Goal: Task Accomplishment & Management: Manage account settings

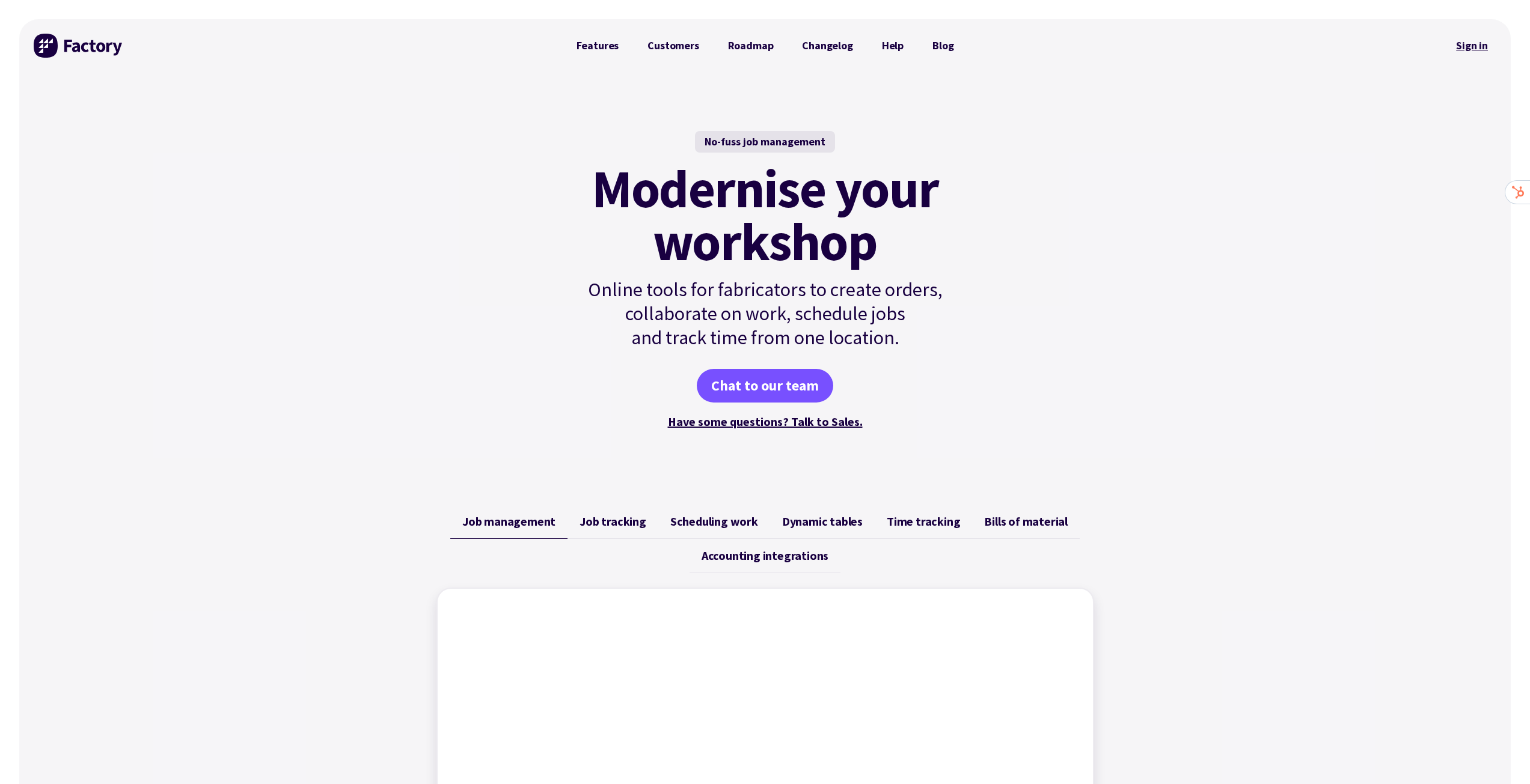
click at [1479, 38] on link "Sign in" at bounding box center [1471, 46] width 48 height 28
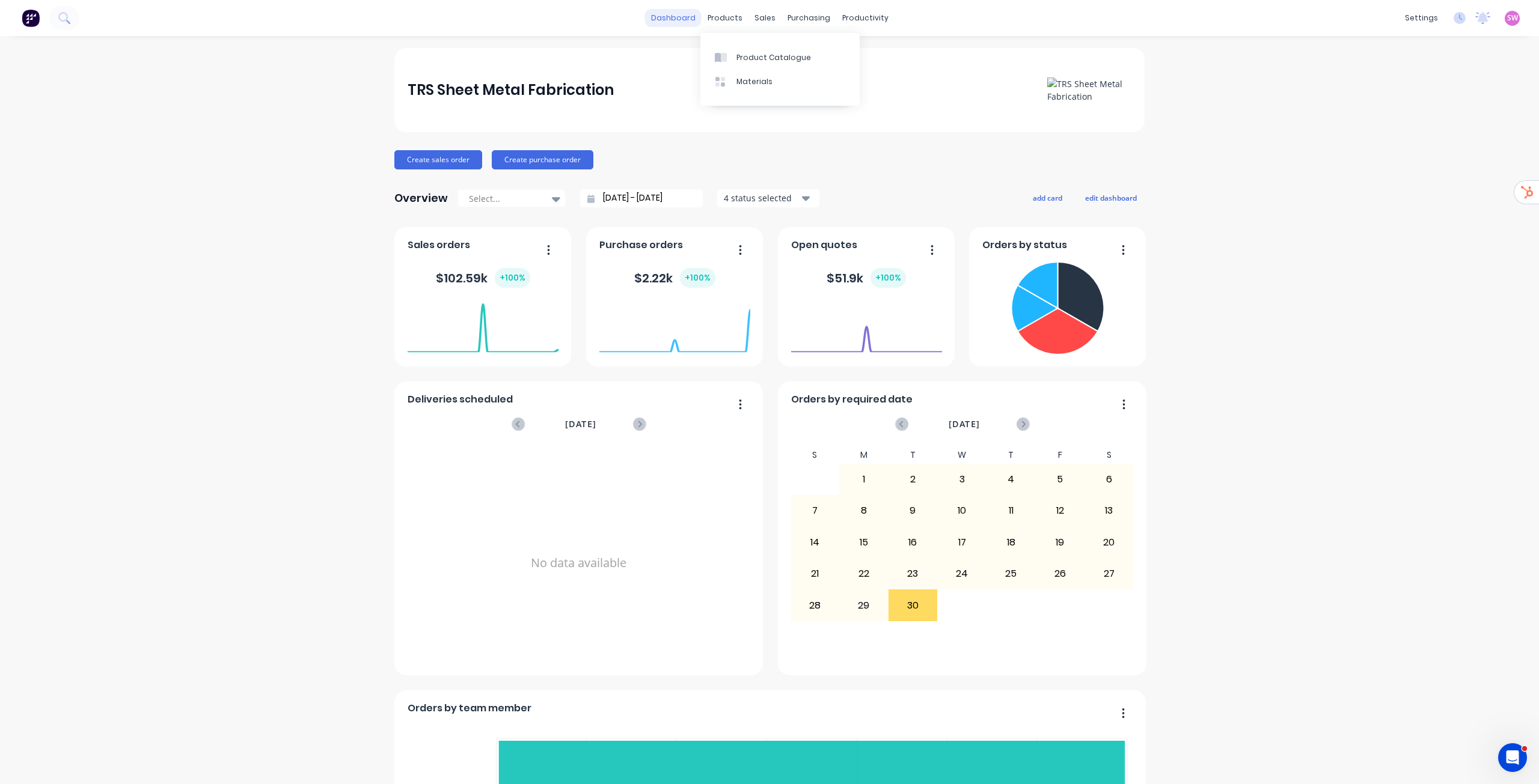
click at [667, 13] on link "dashboard" at bounding box center [673, 18] width 57 height 18
click at [672, 22] on link "dashboard" at bounding box center [673, 18] width 57 height 18
click at [1507, 18] on span "SW" at bounding box center [1513, 19] width 11 height 11
click at [1422, 151] on button "Sign out" at bounding box center [1438, 151] width 159 height 24
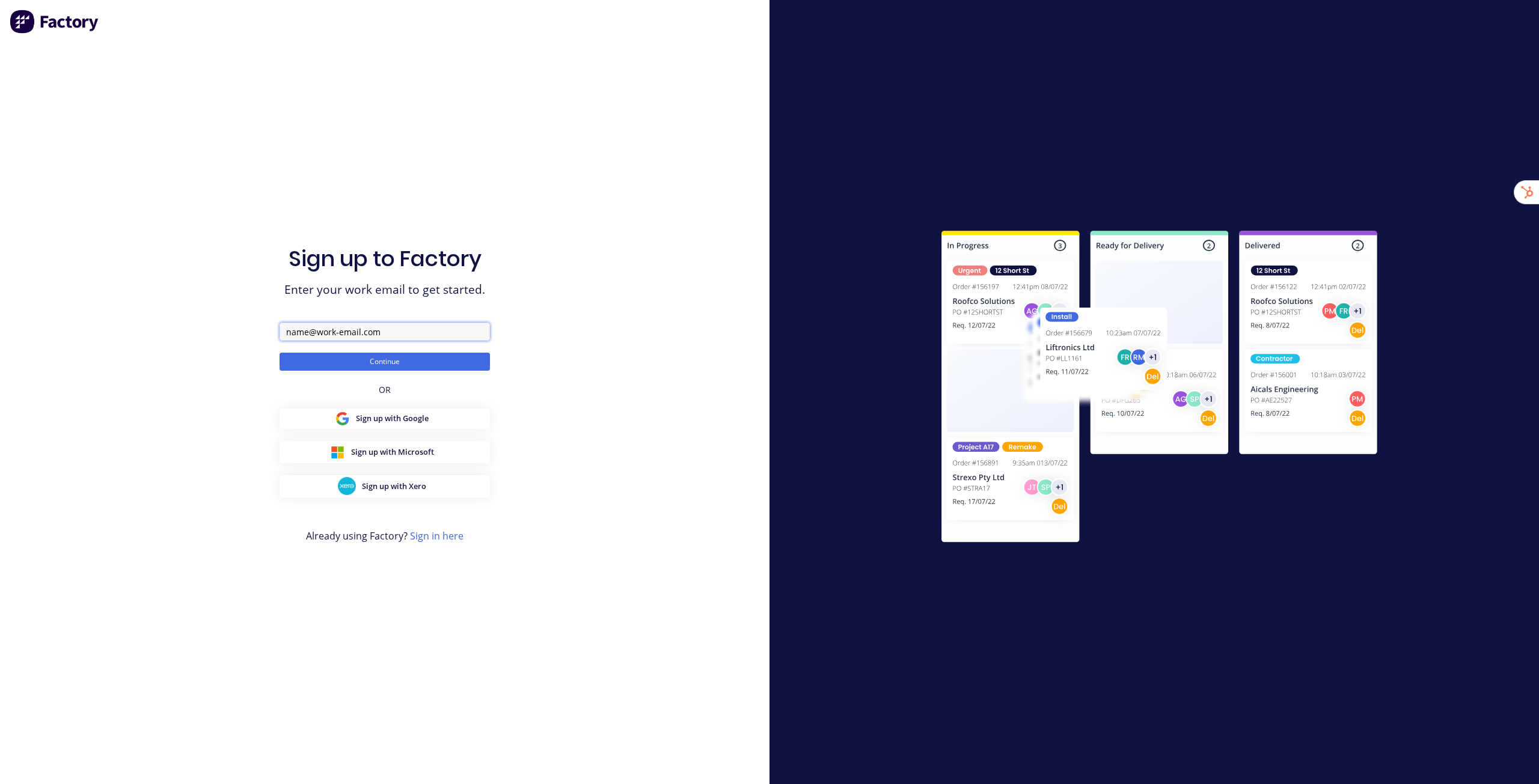
click at [390, 331] on input "text" at bounding box center [384, 331] width 210 height 18
paste input "All Signs Cairns"
type input "[EMAIL_ADDRESS][DOMAIN_NAME]"
click at [279, 352] on button "Continue" at bounding box center [384, 361] width 210 height 18
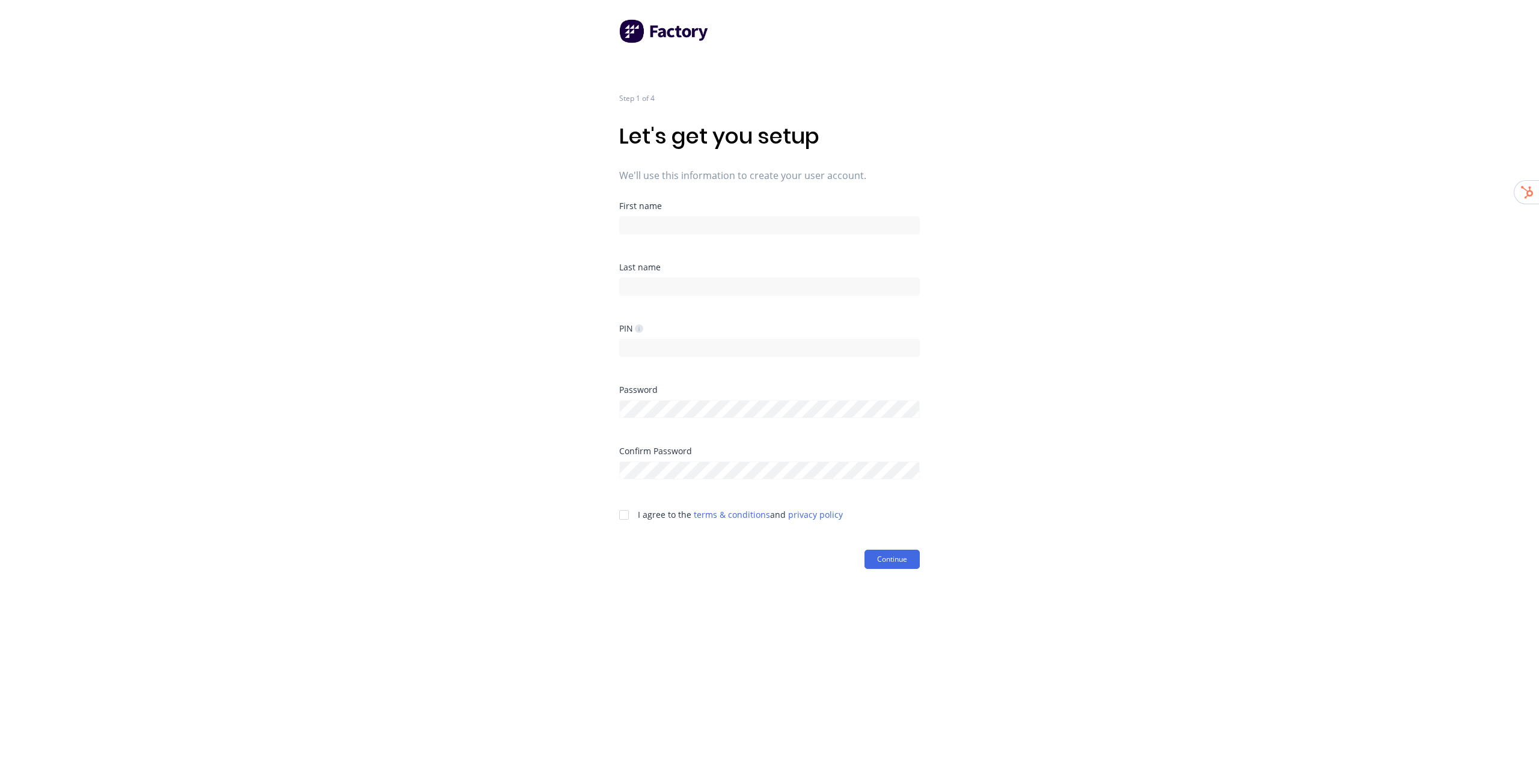
click at [674, 238] on div "First name" at bounding box center [770, 233] width 301 height 61
click at [680, 227] on input at bounding box center [770, 225] width 301 height 18
type input "Factory"
type input "Onboarding"
type input "1234"
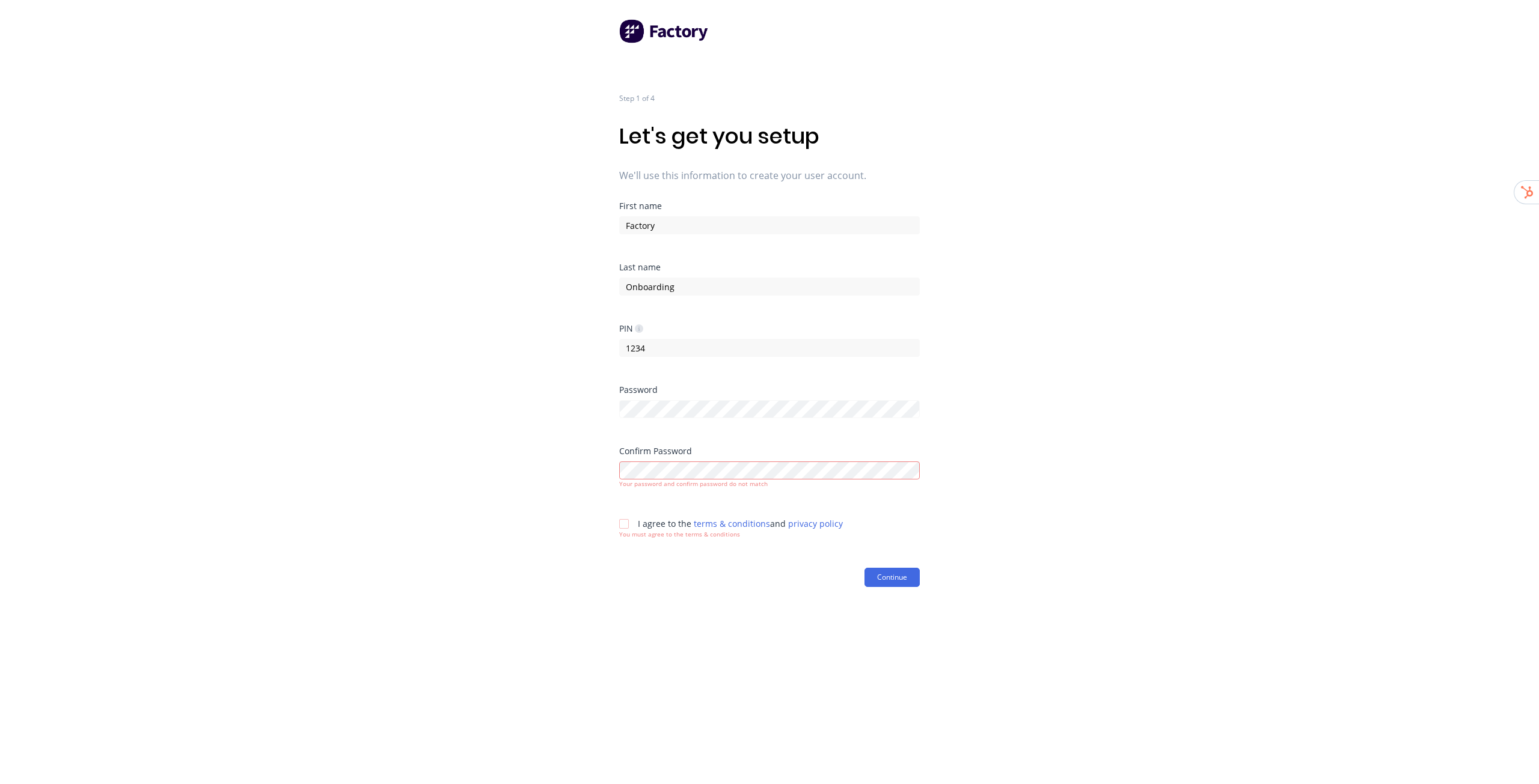
click at [886, 480] on div "Your password and confirm password do not match" at bounding box center [770, 485] width 301 height 9
click at [971, 461] on div "Step 1 of 4 Let's get you setup We'll use this information to create your user …" at bounding box center [770, 392] width 1539 height 784
click at [622, 515] on div at bounding box center [624, 515] width 24 height 24
click at [888, 563] on button "Continue" at bounding box center [891, 559] width 55 height 20
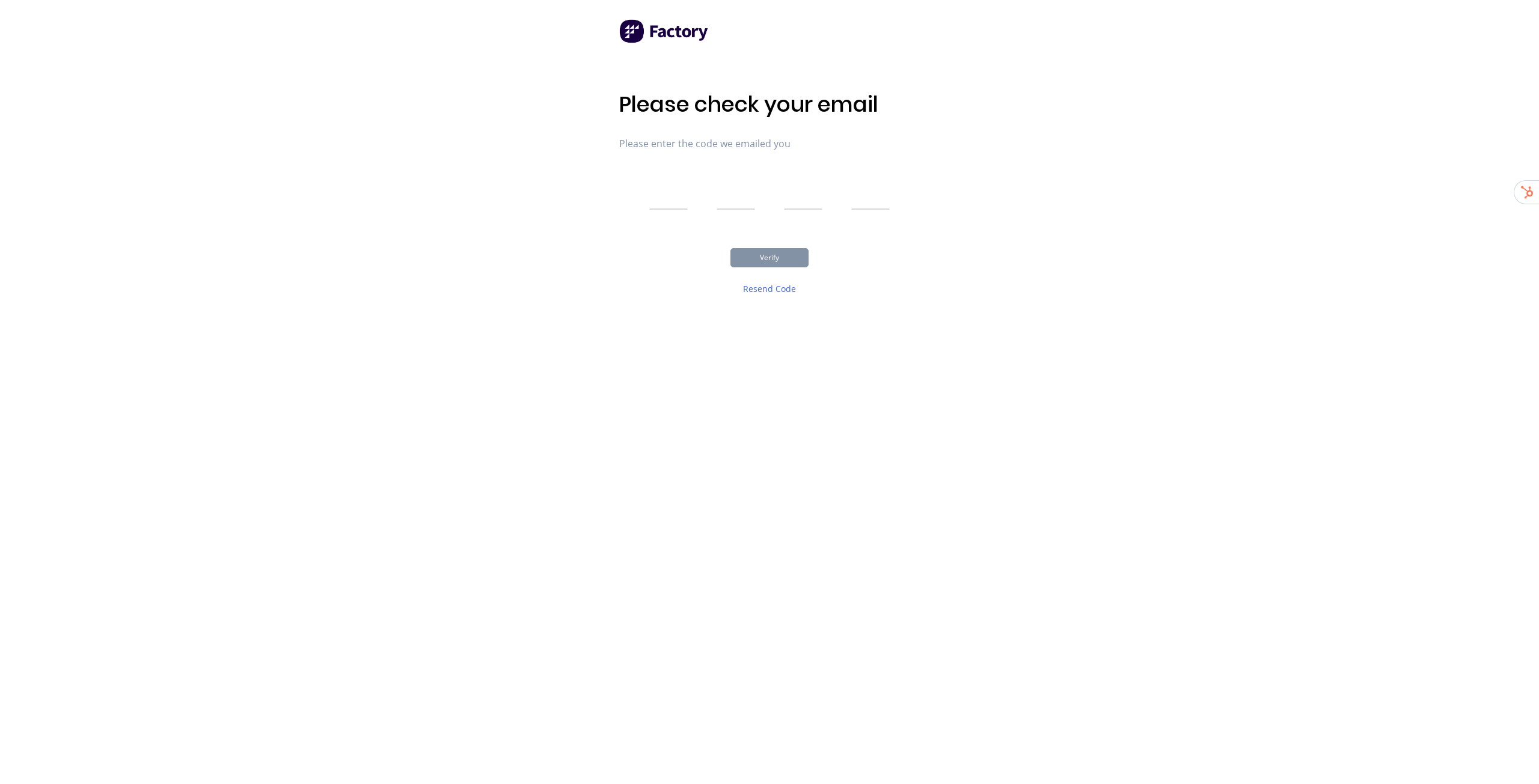
click at [674, 192] on input "text" at bounding box center [668, 194] width 38 height 30
type input "3"
type input "7"
type input "6"
type input "7"
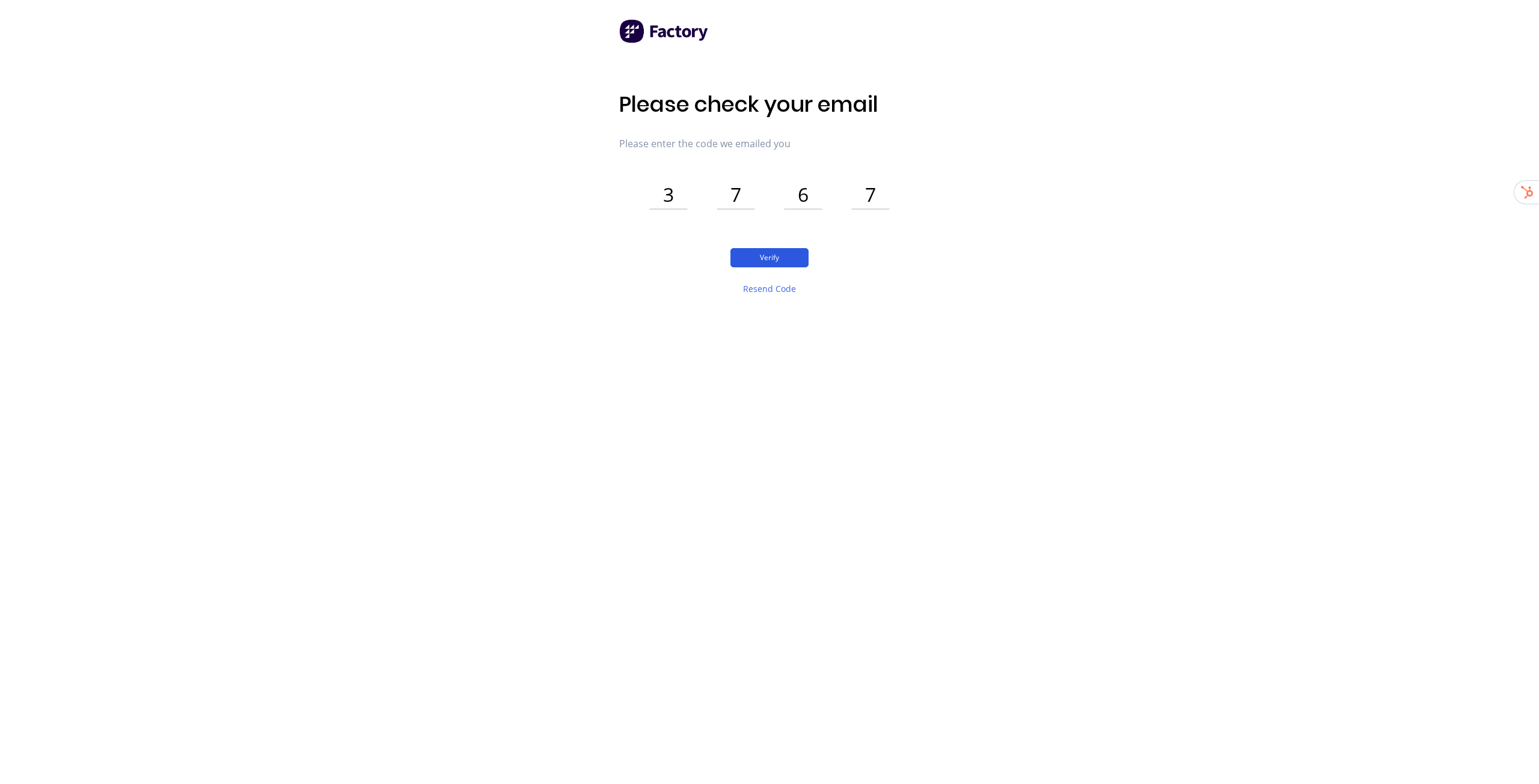
click at [775, 262] on button "Verify" at bounding box center [770, 258] width 78 height 20
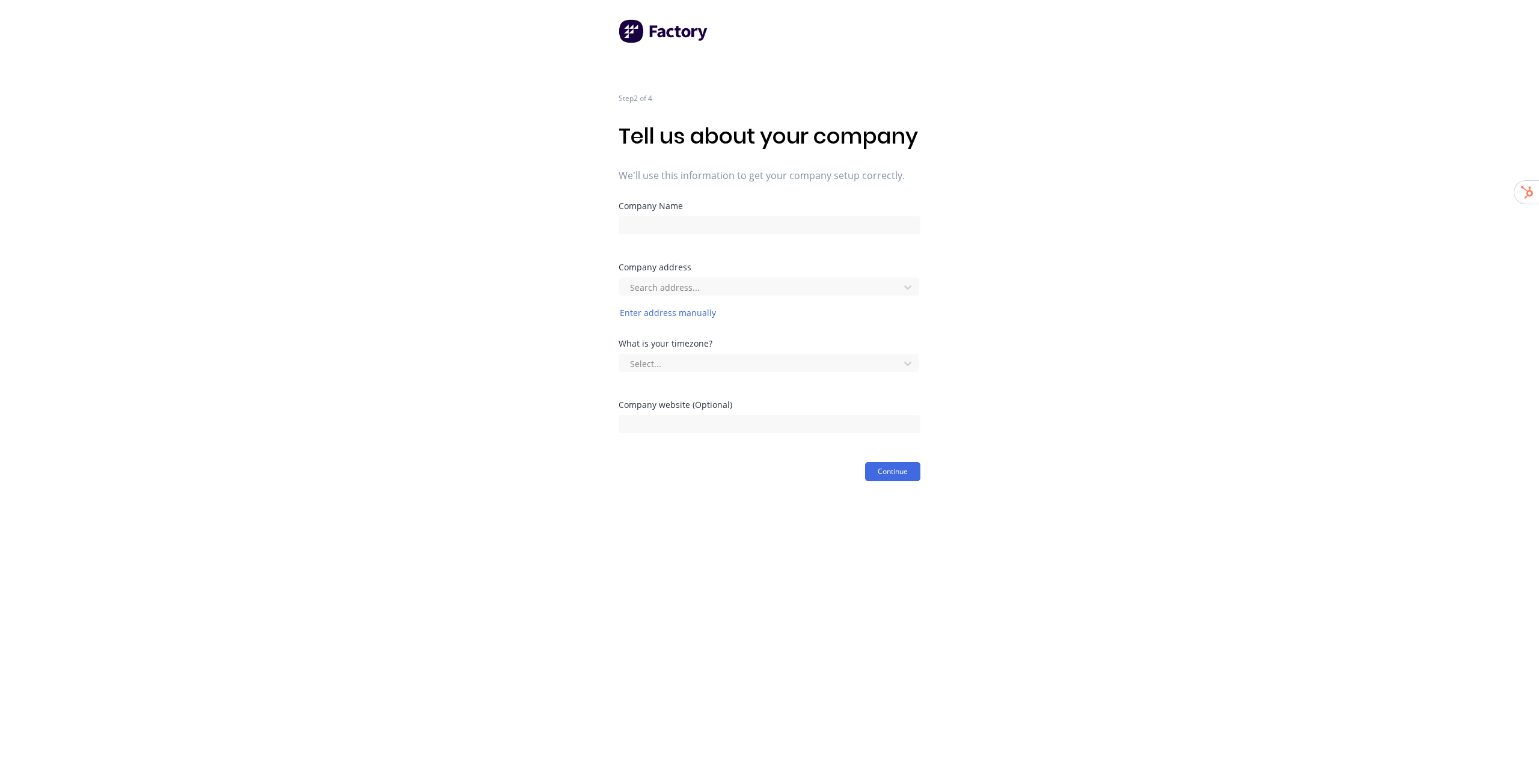
click at [1091, 280] on div "Step 2 of 4 Tell us about your company We'll use this information to get your c…" at bounding box center [770, 241] width 1539 height 482
click at [800, 234] on input at bounding box center [770, 225] width 301 height 18
paste input "All Signs Cairns"
type input "All Signs Cairns"
click at [1072, 280] on div "Step 2 of 4 Tell us about your company We'll use this information to get your c…" at bounding box center [770, 241] width 1539 height 482
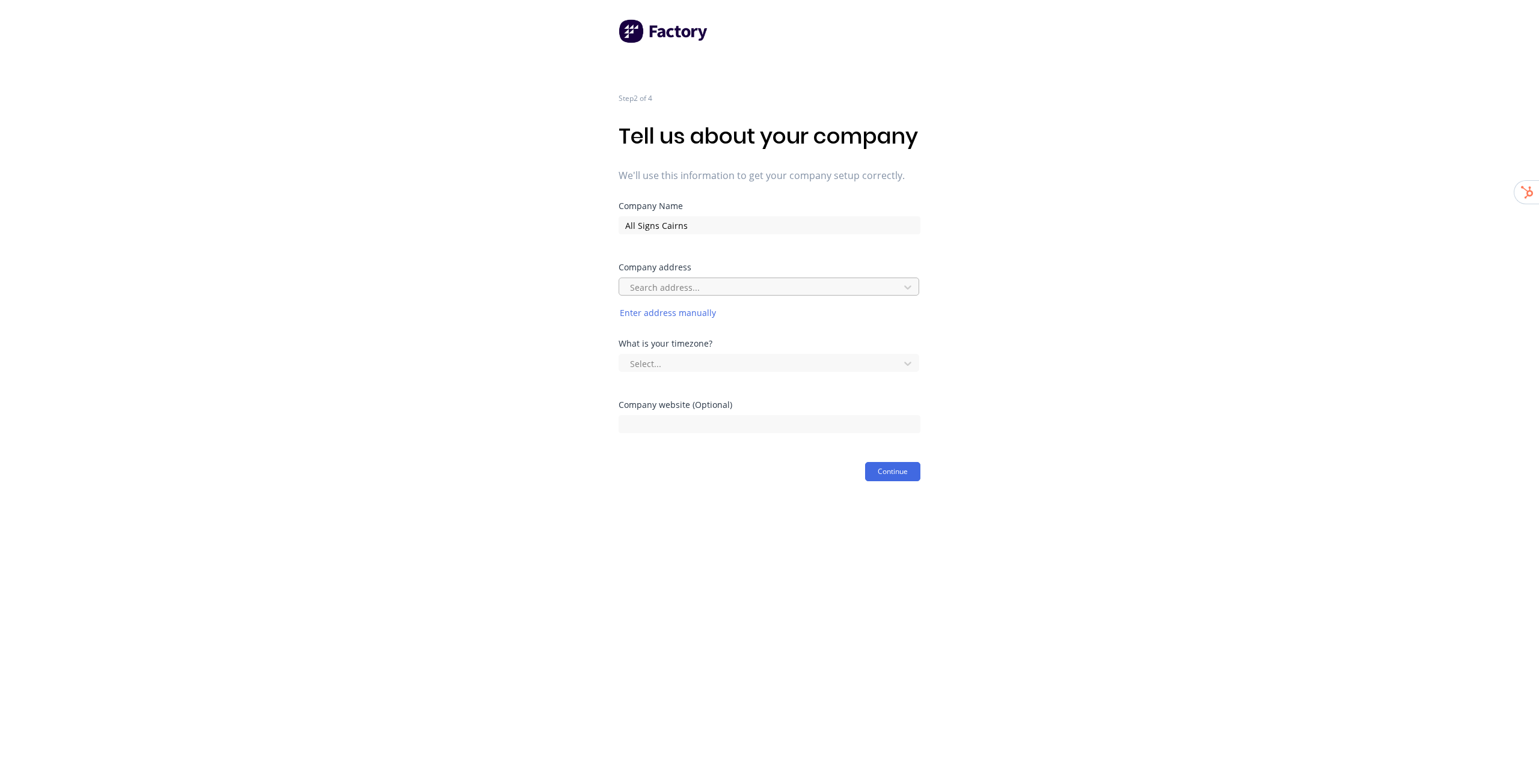
click at [799, 295] on div at bounding box center [761, 287] width 264 height 15
click at [676, 295] on div at bounding box center [761, 287] width 264 height 15
paste input "149 Newell Street, Bungalow Cairns Queensland Australia"
type input "149 Newell Street, Bungalow Cairns Queensland Australia"
click at [803, 326] on div "149 Newell Street, Bungalow Cairns, Queensland, Australia" at bounding box center [769, 314] width 301 height 22
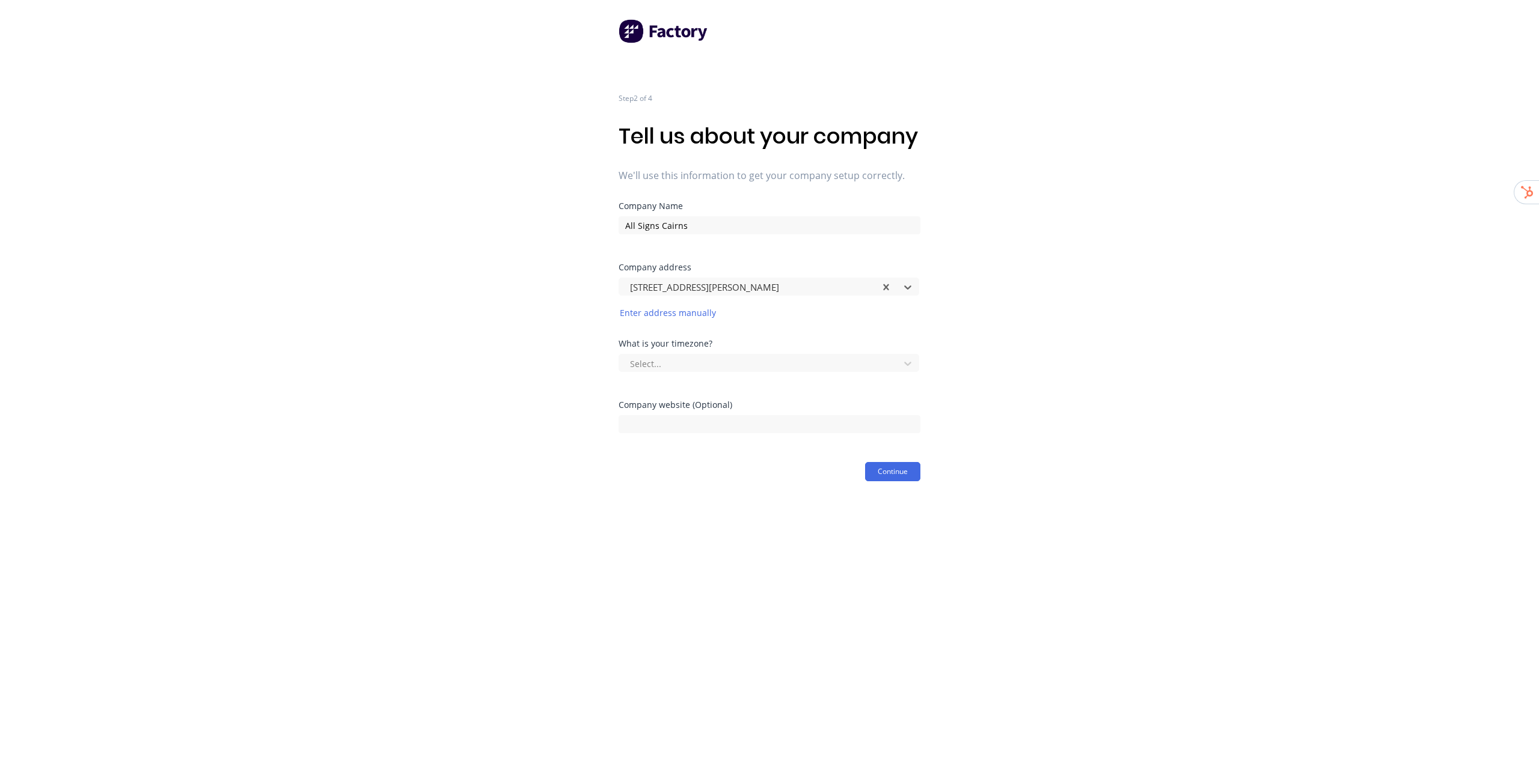
click at [1099, 303] on div "Step 2 of 4 Tell us about your company We'll use this information to get your c…" at bounding box center [770, 241] width 1539 height 482
click at [708, 371] on div at bounding box center [761, 364] width 264 height 15
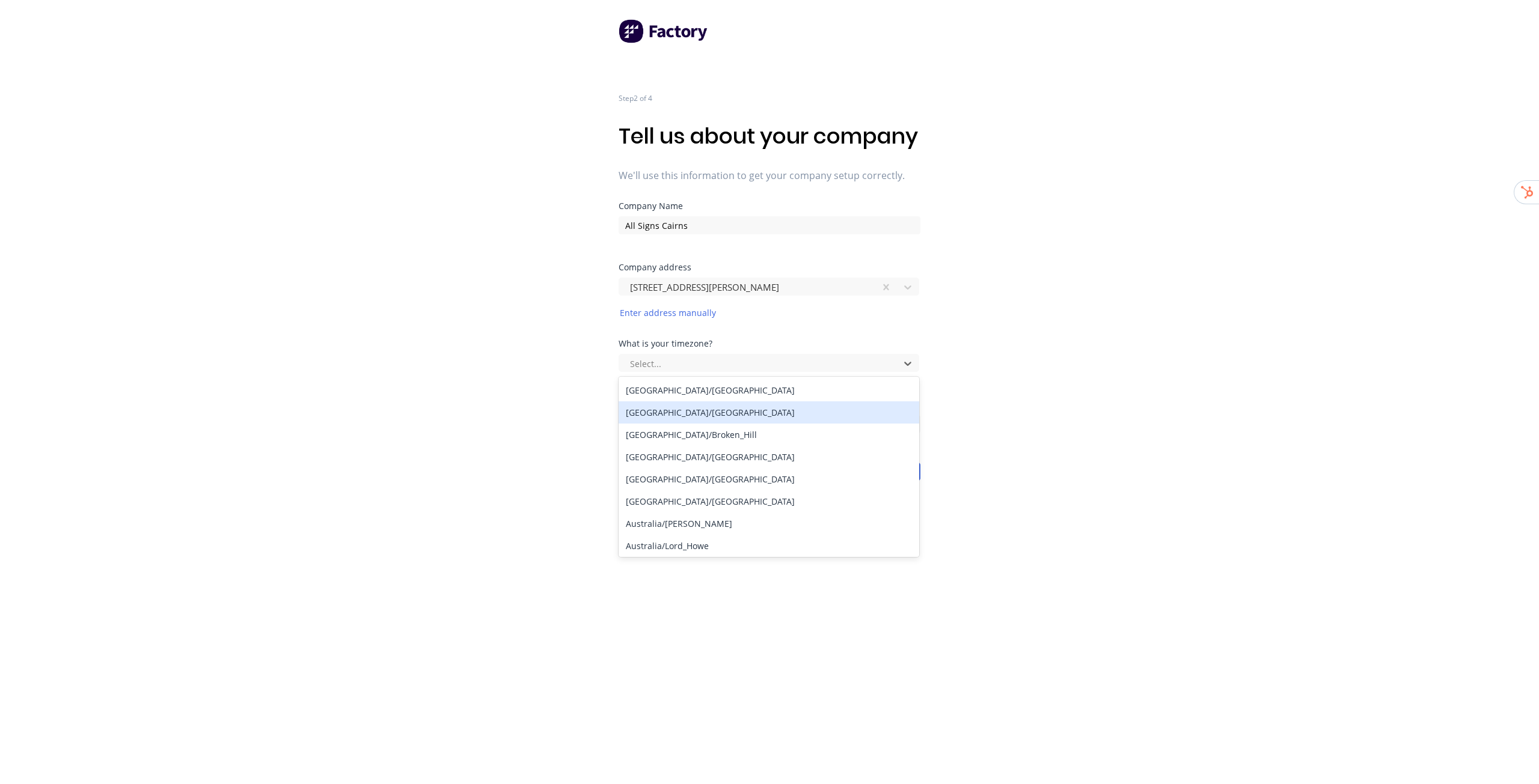
click at [710, 424] on div "Australia/Brisbane" at bounding box center [769, 413] width 301 height 22
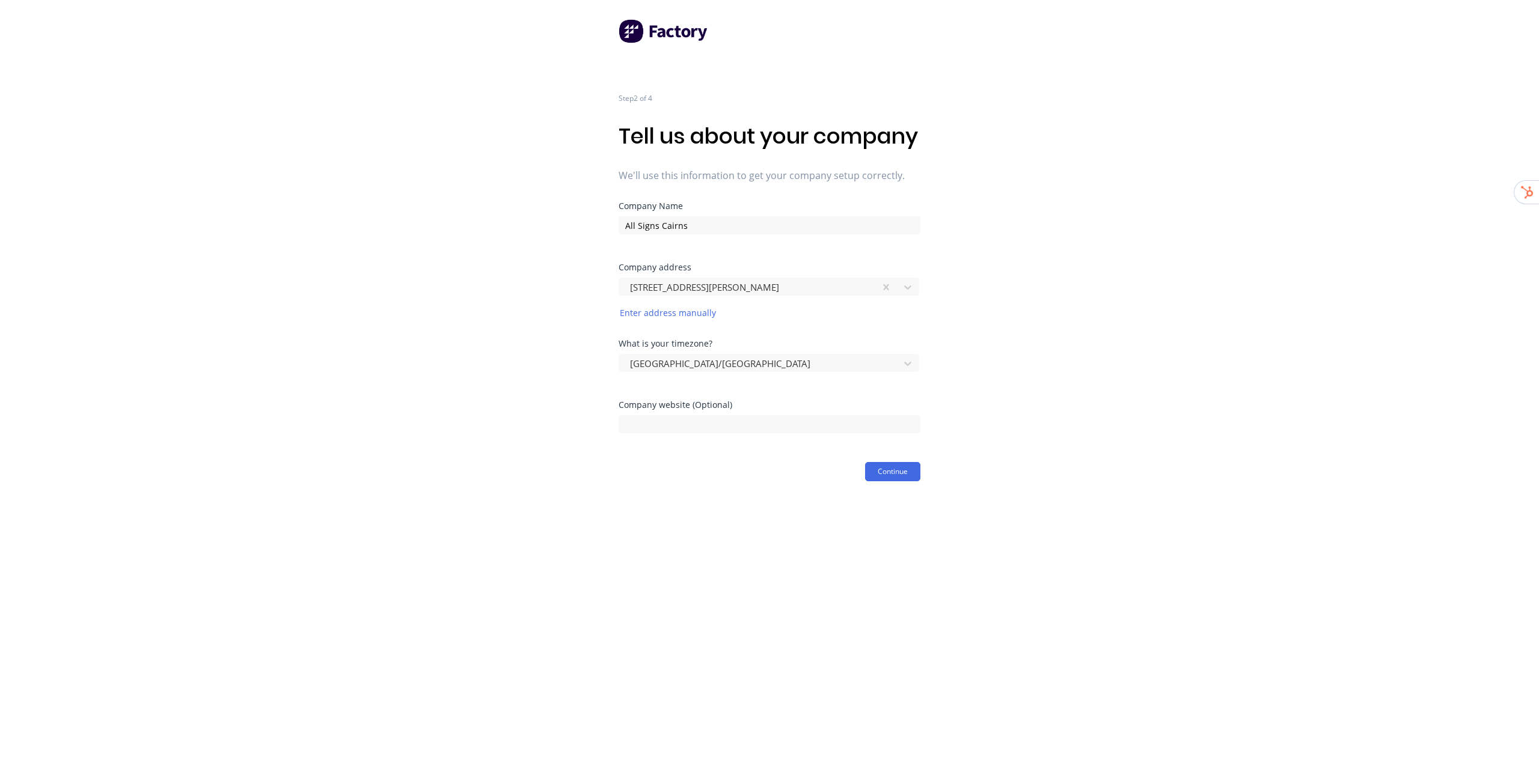
click at [1010, 426] on div "Step 2 of 4 Tell us about your company We'll use this information to get your c…" at bounding box center [770, 241] width 1539 height 482
click at [734, 433] on div at bounding box center [770, 422] width 301 height 21
click at [759, 433] on input at bounding box center [770, 424] width 301 height 18
paste input "https://allsignscairns.com.au/"
type input "https://allsignscairns.com.au/"
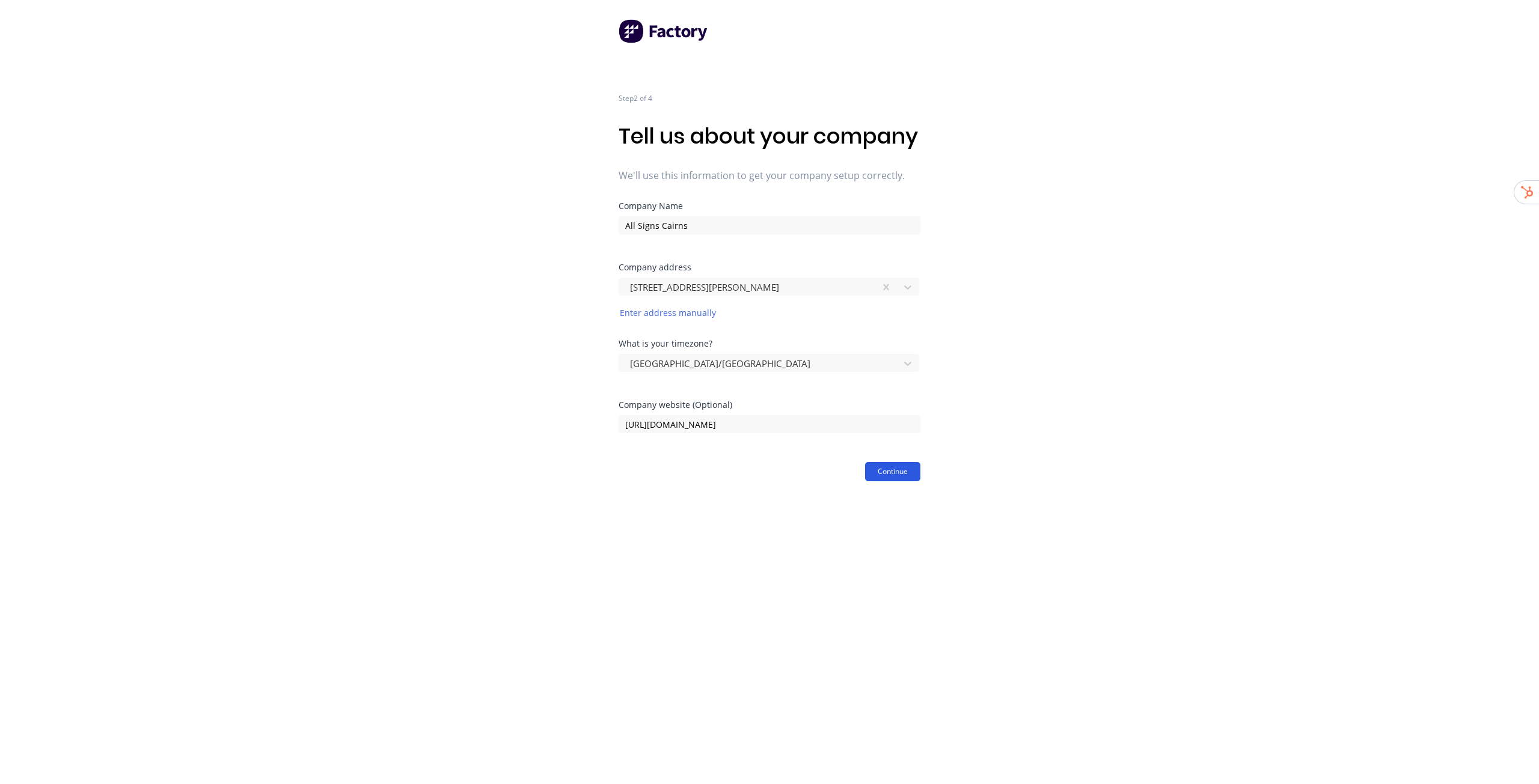
click at [904, 482] on button "Continue" at bounding box center [892, 472] width 55 height 20
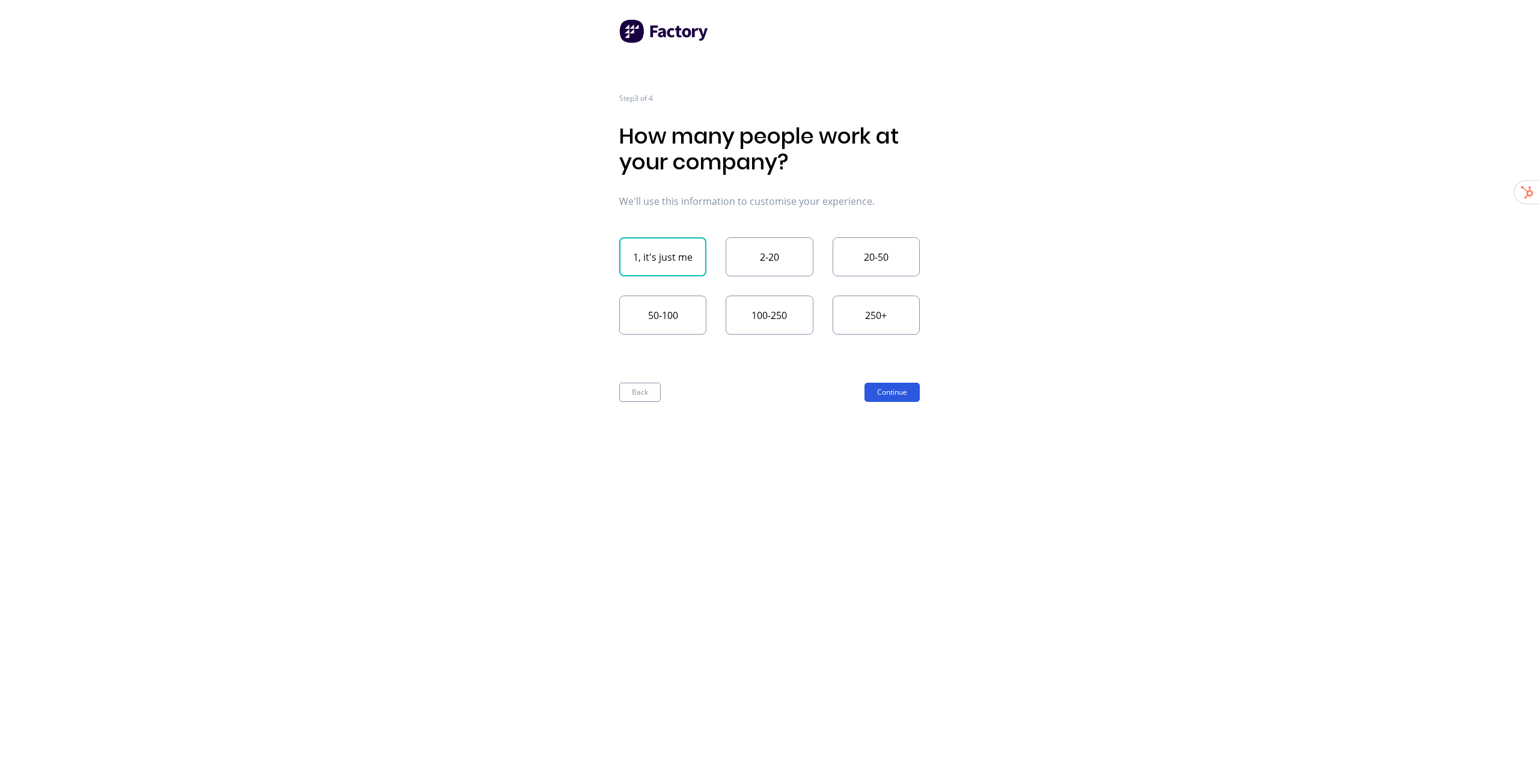
click at [893, 399] on button "Continue" at bounding box center [891, 392] width 55 height 20
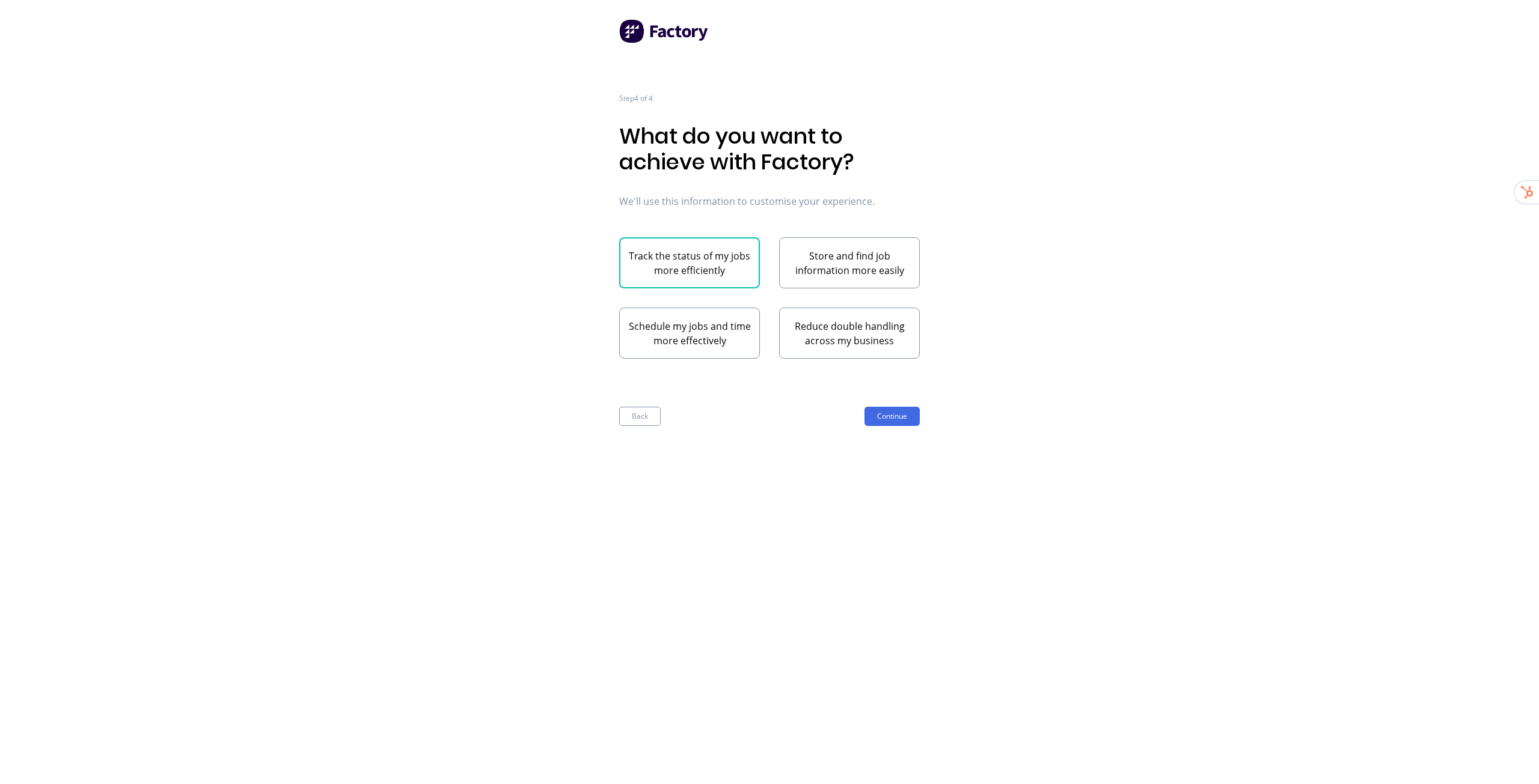
click at [681, 273] on button "Track the status of my jobs more efficiently" at bounding box center [689, 262] width 141 height 51
click at [886, 410] on button "Continue" at bounding box center [891, 416] width 55 height 20
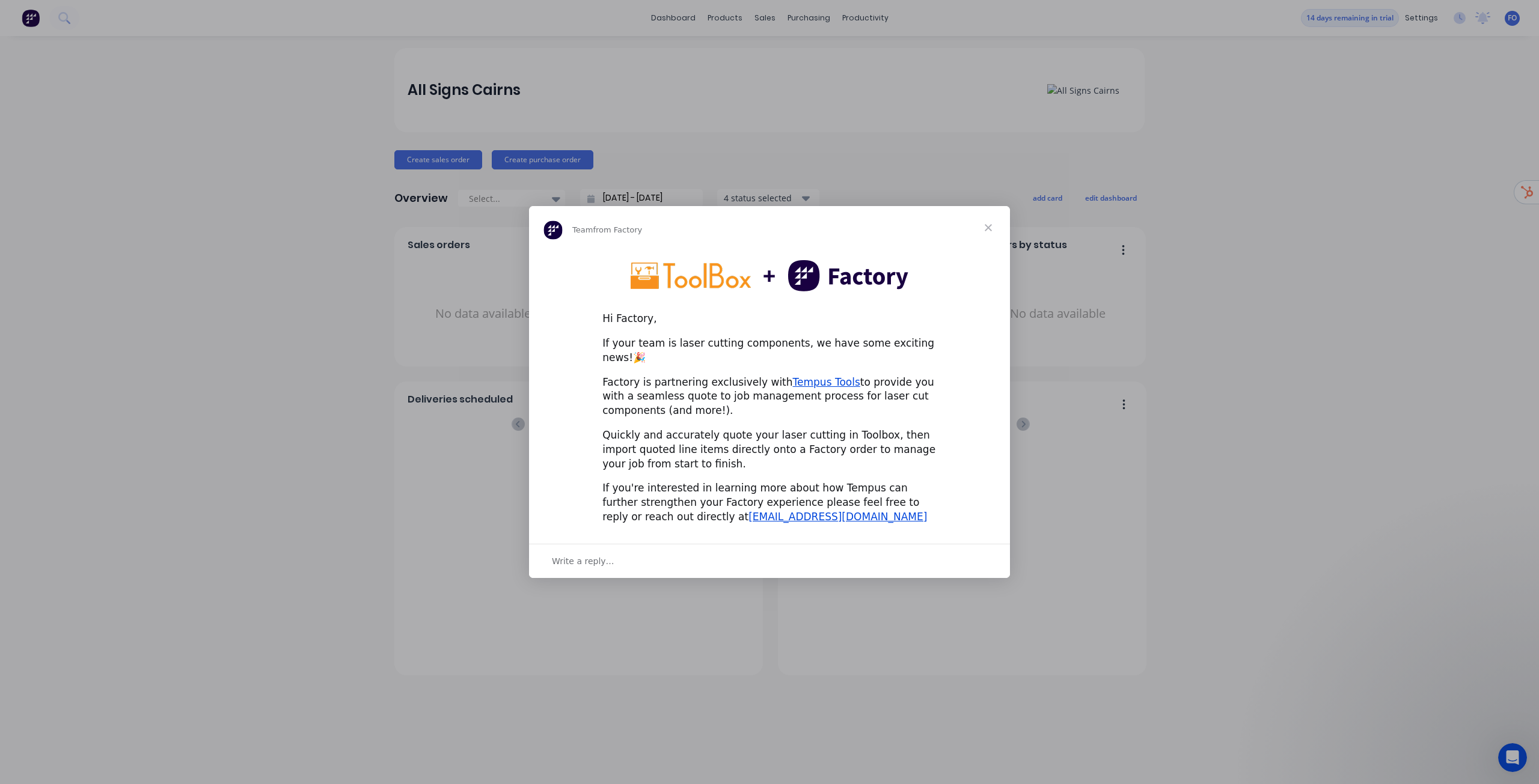
click at [986, 235] on span "Close" at bounding box center [988, 228] width 44 height 44
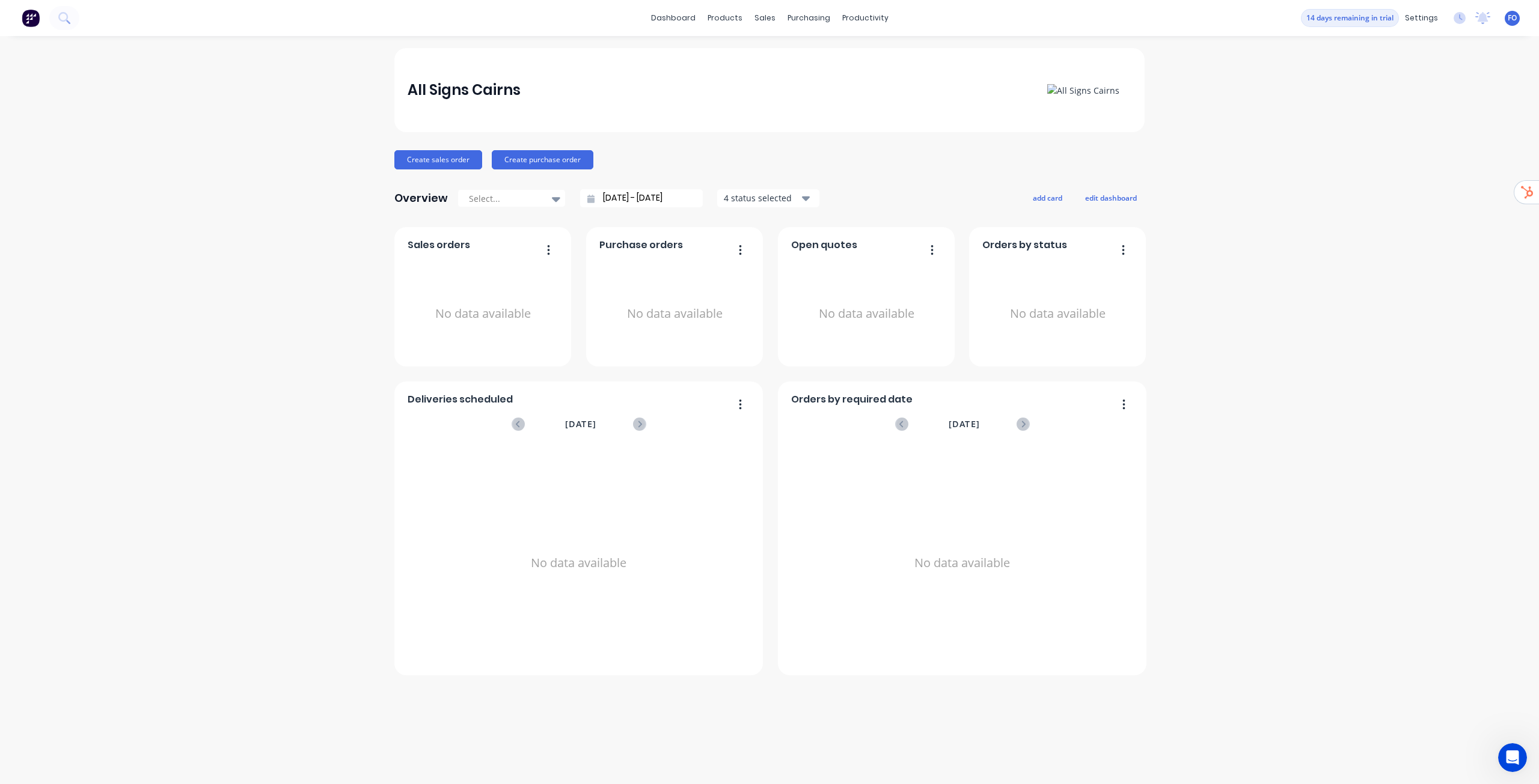
click at [1261, 263] on div "All Signs Cairns Create sales order Create purchase order Overview Select... 05…" at bounding box center [770, 410] width 1539 height 724
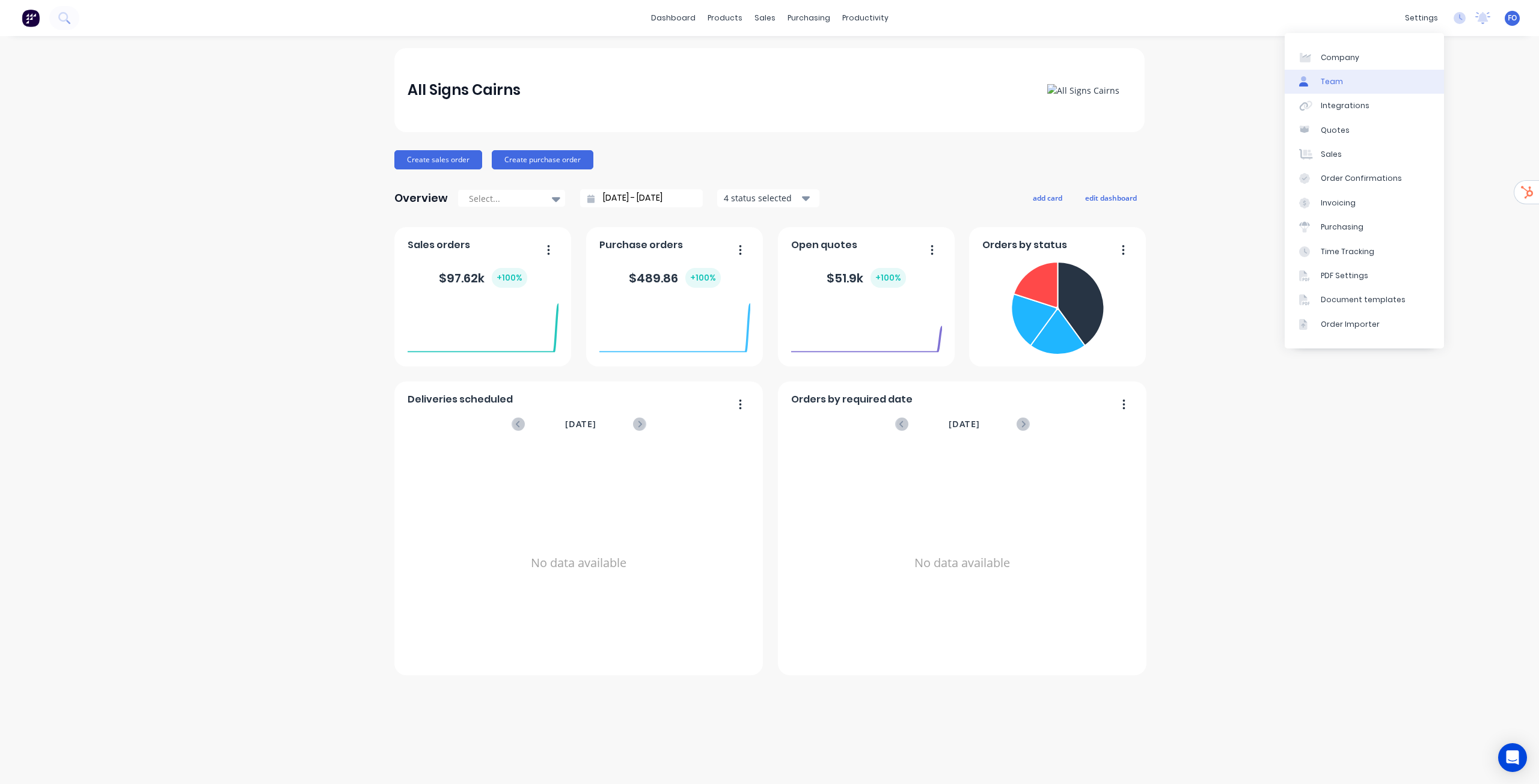
click at [1383, 87] on link "Team" at bounding box center [1364, 82] width 159 height 24
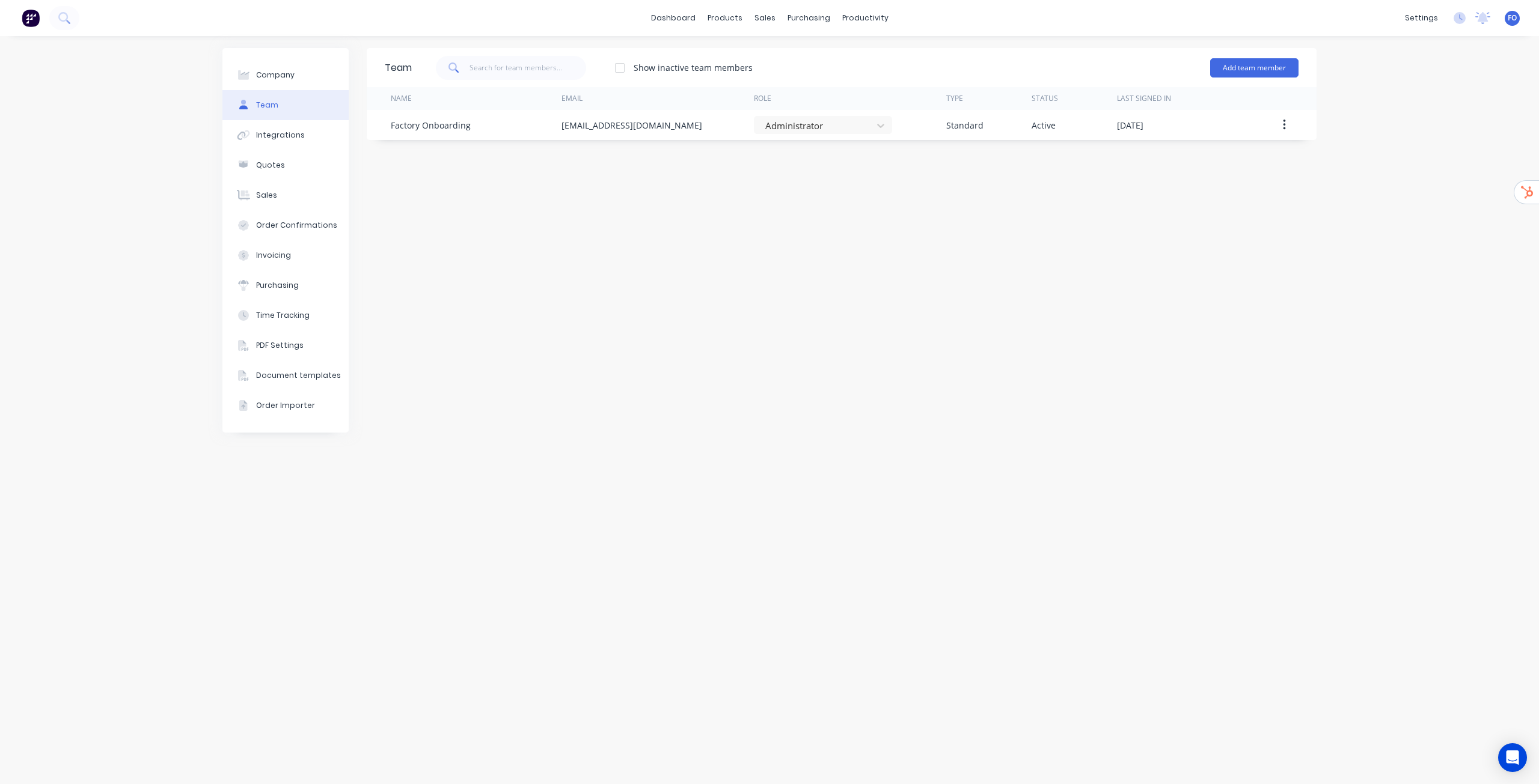
click at [817, 209] on div "Team Show inactive team members Add team member Name Email Role Type Status Las…" at bounding box center [841, 410] width 950 height 724
click at [1286, 64] on button "Add team member" at bounding box center [1254, 68] width 88 height 20
click at [1190, 96] on div "Standard team member A team member that can login to Factory" at bounding box center [1203, 103] width 171 height 34
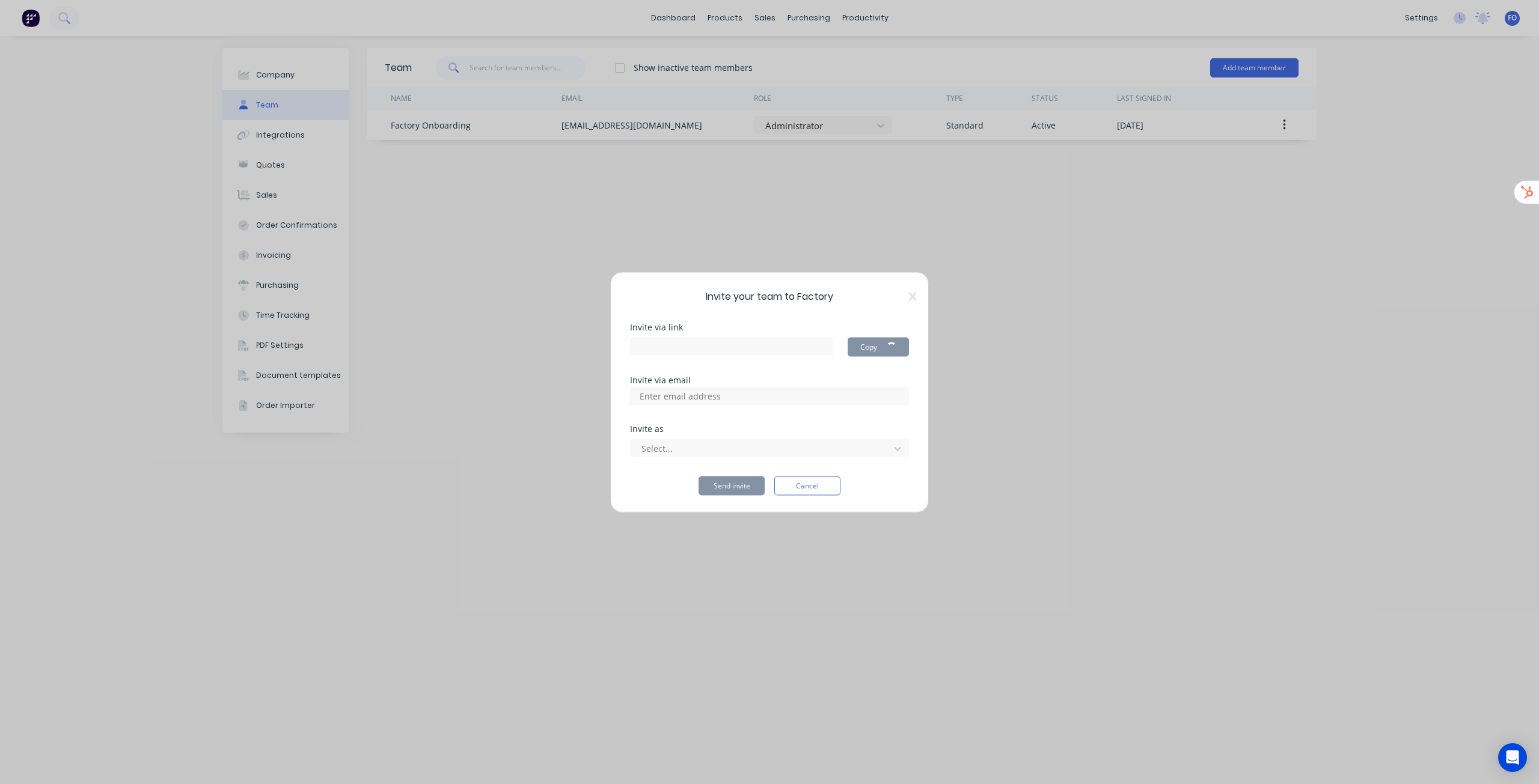
type input "[URL][DOMAIN_NAME]"
click at [721, 398] on input at bounding box center [692, 395] width 120 height 18
paste input "[EMAIL_ADDRESS][DOMAIN_NAME]"
type input "[EMAIL_ADDRESS][DOMAIN_NAME]"
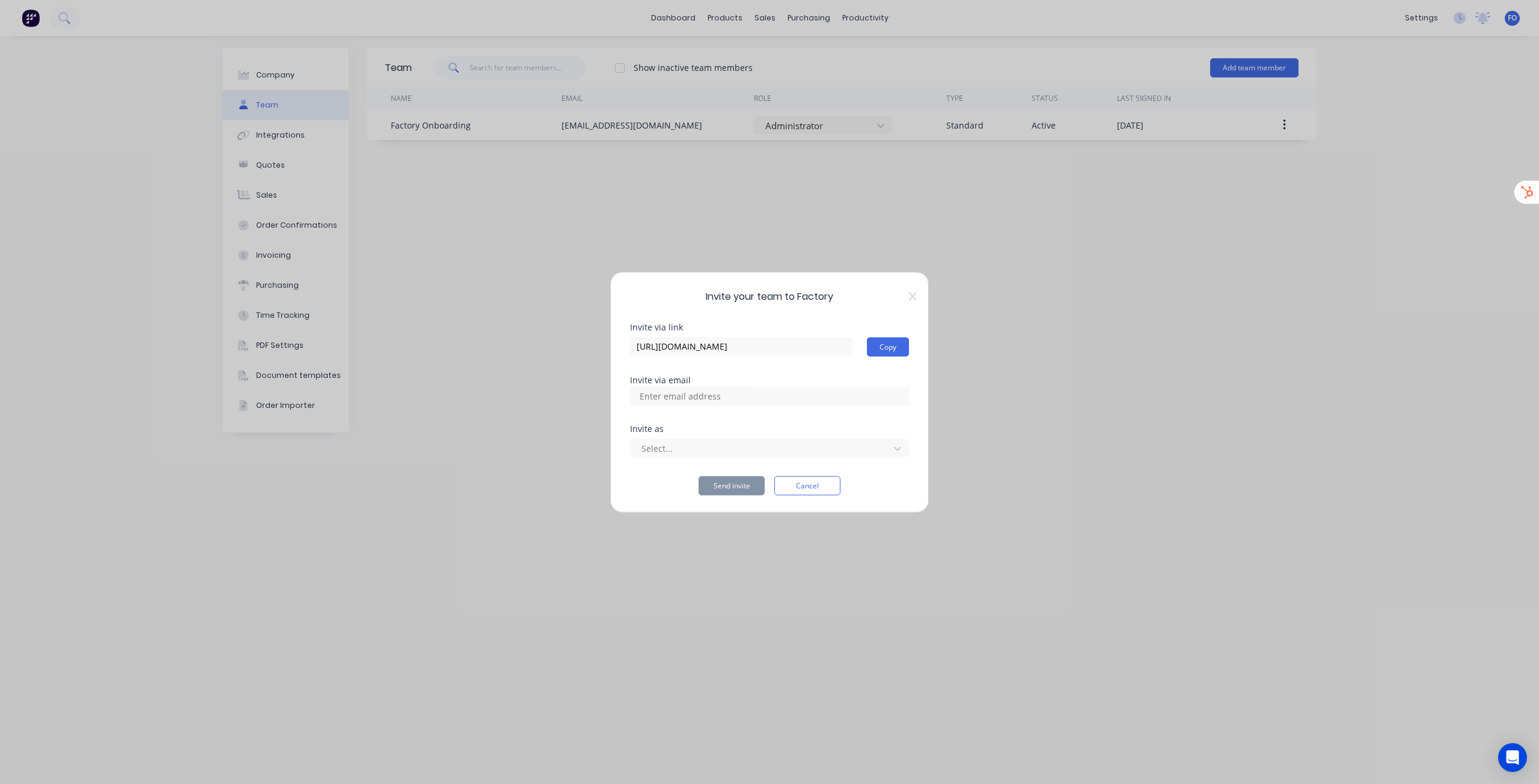
scroll to position [0, 0]
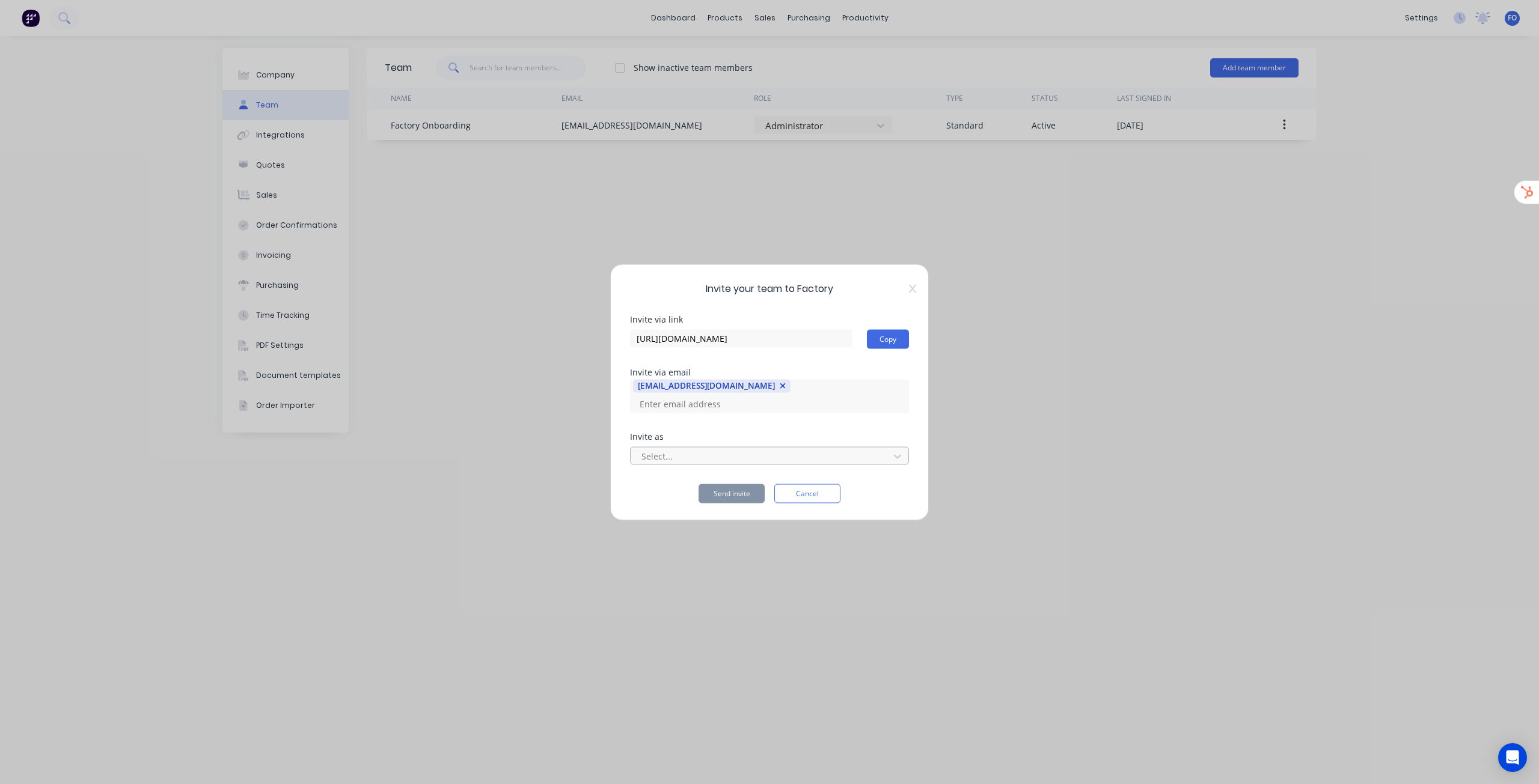
click at [737, 453] on div at bounding box center [761, 457] width 243 height 15
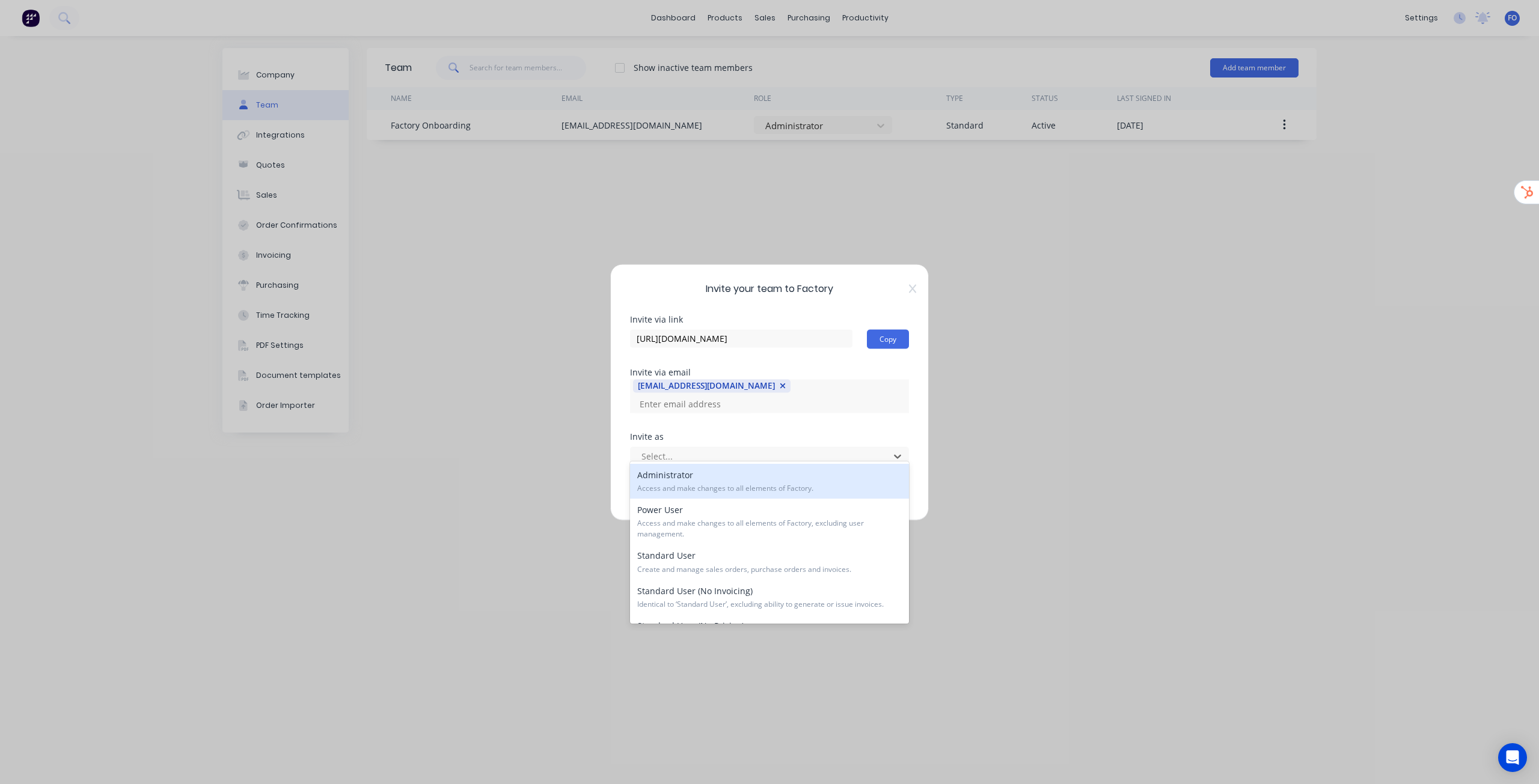
click at [710, 484] on span "Access and make changes to all elements of Factory." at bounding box center [770, 489] width 264 height 11
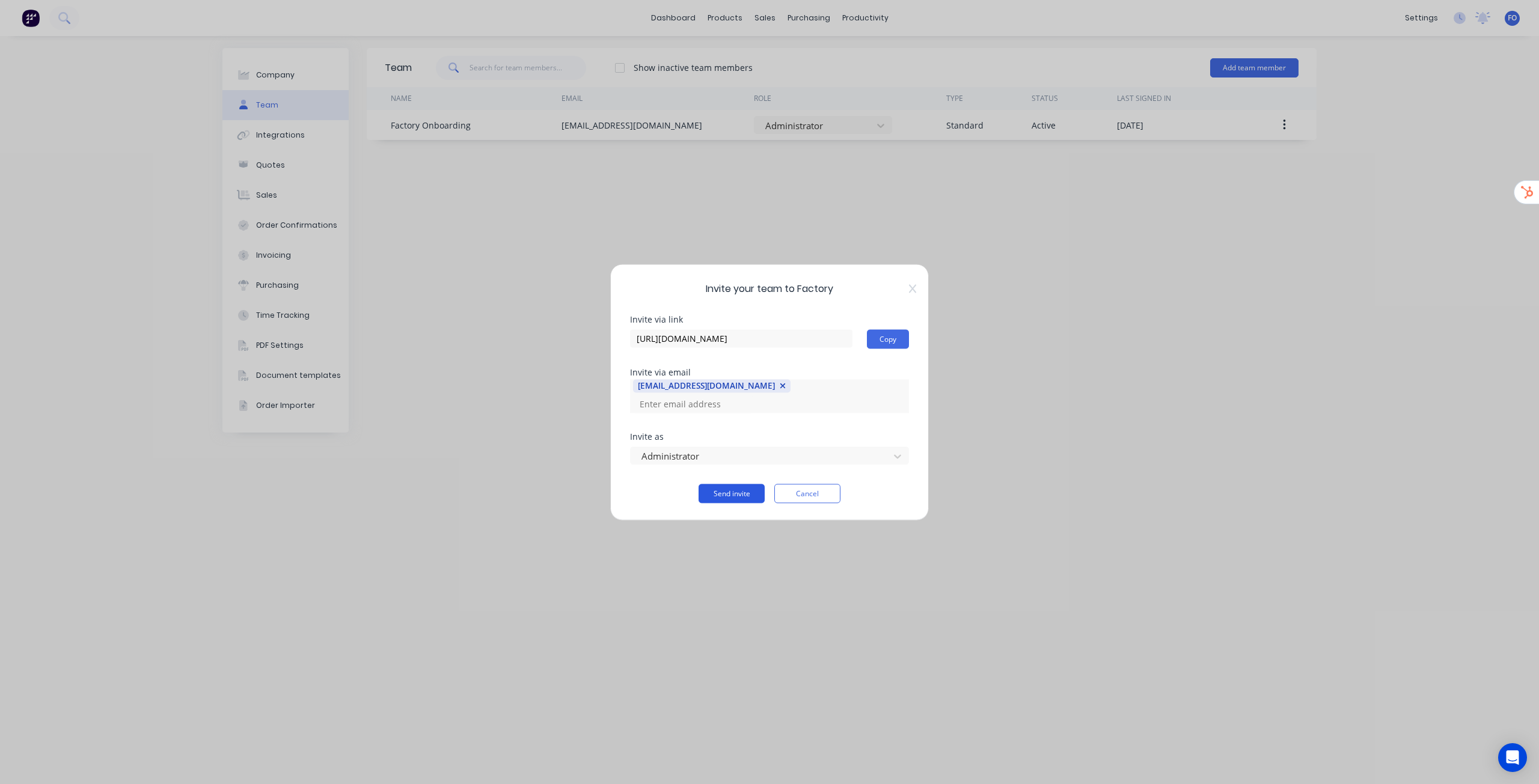
click at [725, 485] on button "Send invite" at bounding box center [731, 493] width 66 height 20
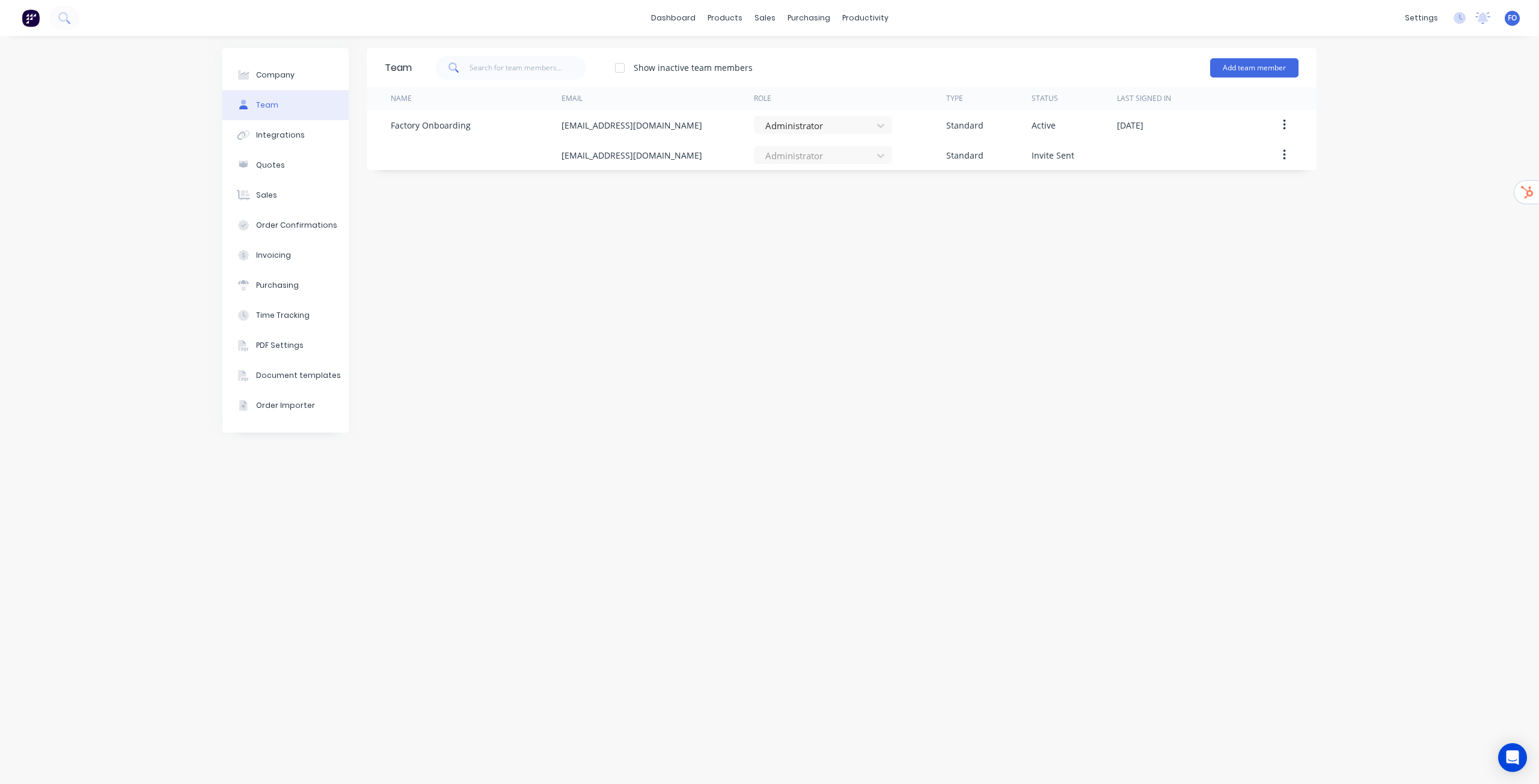
click at [772, 388] on div "Team Show inactive team members Add team member Name Email Role Type Status Las…" at bounding box center [841, 410] width 950 height 724
click at [735, 272] on div "Team Show inactive team members Add team member Name Email Role Type Status Las…" at bounding box center [841, 410] width 950 height 724
click at [694, 13] on link "dashboard" at bounding box center [673, 18] width 57 height 18
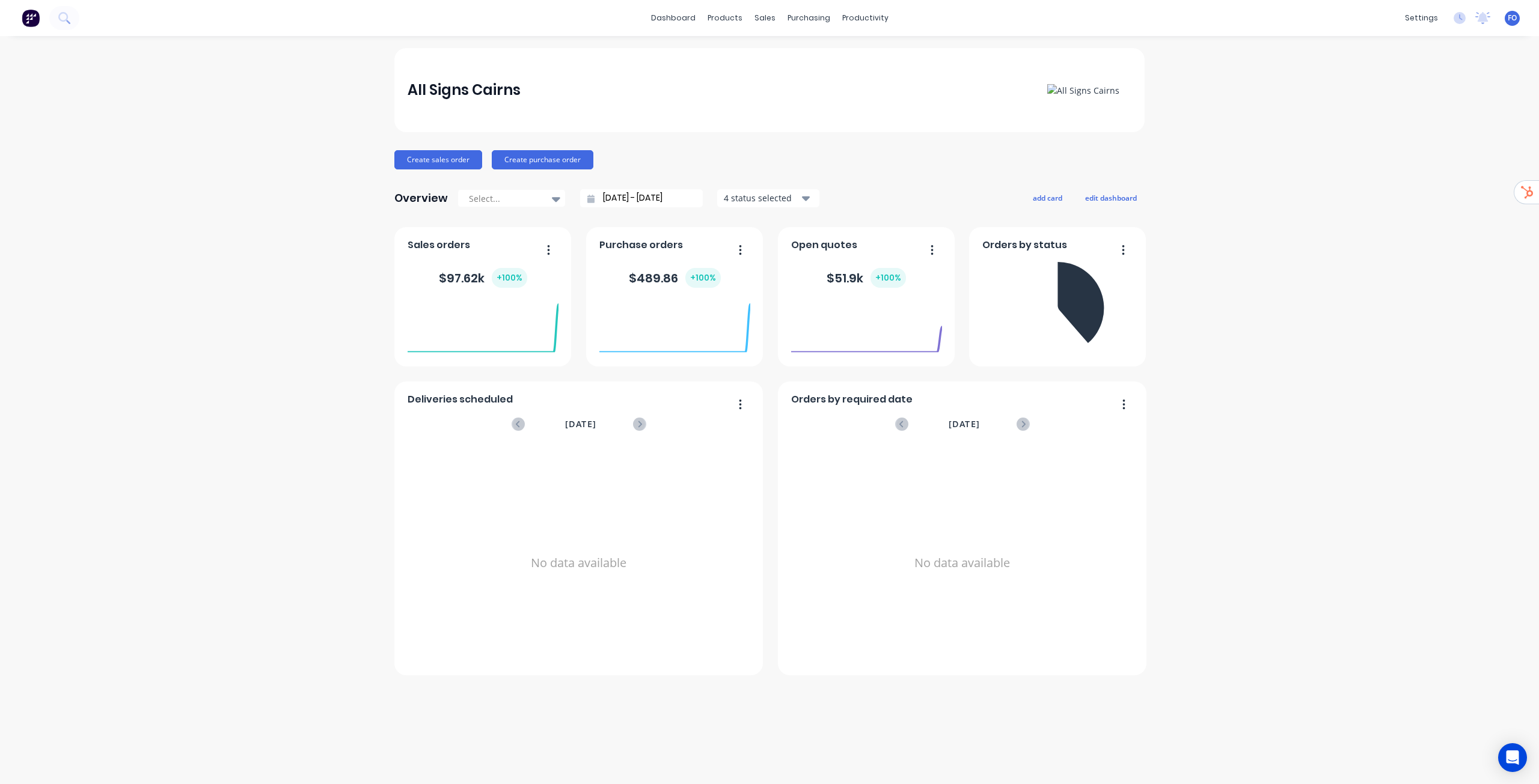
click at [1367, 306] on div "All Signs Cairns Create sales order Create purchase order Overview Select... 05…" at bounding box center [770, 410] width 1539 height 724
click at [1182, 143] on div "All Signs Cairns Create sales order Create purchase order Overview Select... 05…" at bounding box center [770, 410] width 1539 height 724
click at [1330, 76] on div "Team" at bounding box center [1332, 82] width 22 height 11
